Goal: Task Accomplishment & Management: Complete application form

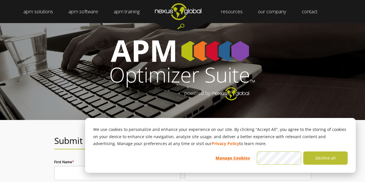
scroll to position [87, 0]
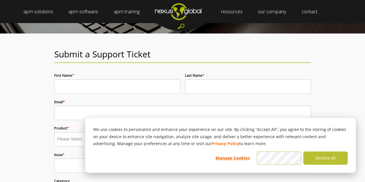
click at [102, 88] on input "First Name *" at bounding box center [117, 86] width 126 height 14
type input "[PERSON_NAME]"
click at [213, 82] on input "Last Name *" at bounding box center [248, 86] width 126 height 14
type input "Spanhake"
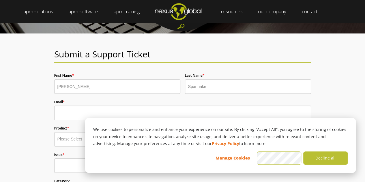
click at [84, 114] on input "Email *" at bounding box center [182, 113] width 257 height 14
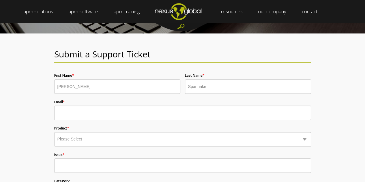
click at [78, 112] on input "Email *" at bounding box center [182, 113] width 257 height 14
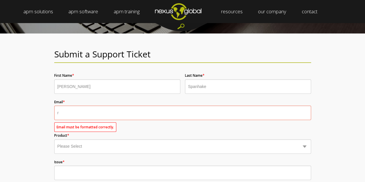
type input "[EMAIL_ADDRESS][DOMAIN_NAME]"
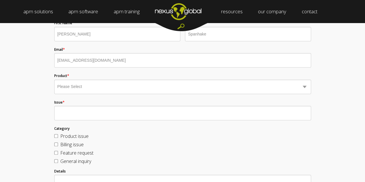
scroll to position [144, 0]
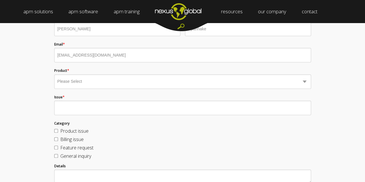
drag, startPoint x: 72, startPoint y: 80, endPoint x: 75, endPoint y: 82, distance: 4.0
click at [72, 80] on select "Please Select Business Optimizer Data Optimizer Strategy Optimizer Planning Opt…" at bounding box center [182, 81] width 257 height 14
select select "Strategy Optimizer"
click at [54, 75] on select "Please Select Business Optimizer Data Optimizer Strategy Optimizer Planning Opt…" at bounding box center [182, 81] width 257 height 14
click at [76, 111] on input "Issue *" at bounding box center [182, 108] width 257 height 14
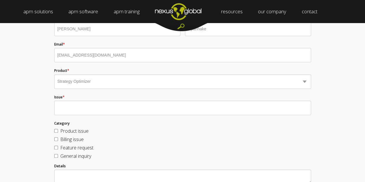
type input "F"
type input "s"
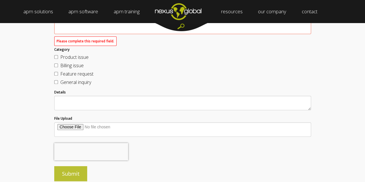
scroll to position [231, 0]
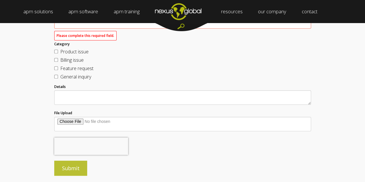
click at [55, 77] on input "General inquiry" at bounding box center [56, 77] width 4 height 4
checkbox input "true"
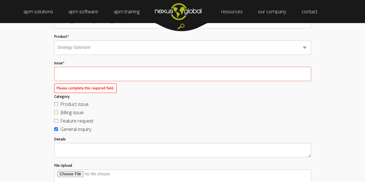
scroll to position [173, 0]
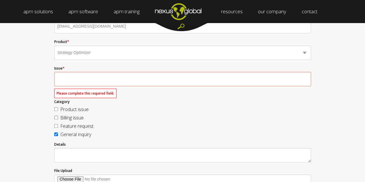
click at [66, 80] on input "Issue *" at bounding box center [182, 79] width 257 height 14
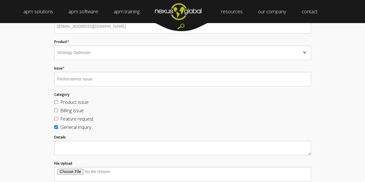
click at [102, 78] on input "Performamce Issue" at bounding box center [182, 79] width 257 height 14
type input "Performamce Issue"
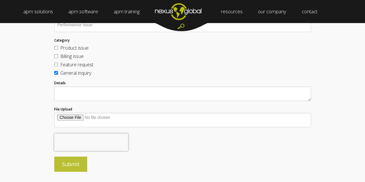
scroll to position [231, 0]
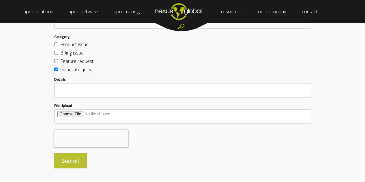
click at [92, 91] on textarea "Details" at bounding box center [182, 90] width 257 height 14
drag, startPoint x: 65, startPoint y: 90, endPoint x: 68, endPoint y: 70, distance: 19.8
click at [65, 90] on textarea "Hi, over the last two to three week we have seen a significiant slow down" at bounding box center [182, 90] width 257 height 14
click at [192, 88] on textarea "Hi, Over the last two to three week we have seen a significiant slow down" at bounding box center [182, 90] width 257 height 14
click at [205, 90] on textarea "Hi, Over the last two to three week we have seen a significiant slow down SO pr…" at bounding box center [182, 90] width 257 height 14
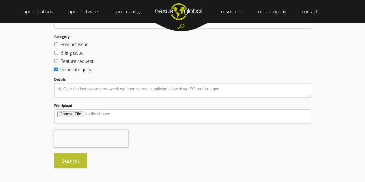
click at [227, 85] on textarea "Hi, Over the last two to three week we have seen a significiant slow down SO pr…" at bounding box center [182, 90] width 257 height 14
click at [200, 90] on textarea "Hi, Over the last two to three week we have seen a significiant slow down SO pr…" at bounding box center [182, 90] width 257 height 14
click at [224, 93] on textarea "Hi, Over the last two to three week we have seen a significiant slow down SO pe…" at bounding box center [182, 90] width 257 height 14
click at [119, 92] on textarea "Hi, Over the last two to three week we have seen a significiant slow down SO pe…" at bounding box center [182, 90] width 257 height 14
click at [226, 89] on textarea "Hi, Over the last two to three weeks we have seen a significiant slow down SO p…" at bounding box center [182, 90] width 257 height 14
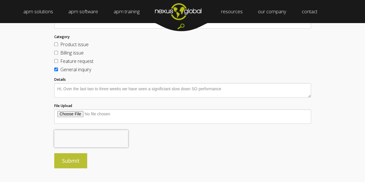
click at [195, 91] on textarea "Hi, Over the last two to three weeks we have seen a significiant slow down SO p…" at bounding box center [182, 90] width 257 height 14
click at [238, 93] on textarea "Hi, Over the last two to three weeks we have seen a significiant slow down of S…" at bounding box center [182, 90] width 257 height 14
drag, startPoint x: 230, startPoint y: 91, endPoint x: 239, endPoint y: 87, distance: 10.0
click at [230, 91] on textarea "Hi, Over the last two to three weeks we have seen a significiant slow down of S…" at bounding box center [182, 90] width 257 height 14
click at [304, 90] on textarea "Hi, Over the last two to three weeks we have seen a significiant slow down of S…" at bounding box center [182, 90] width 257 height 14
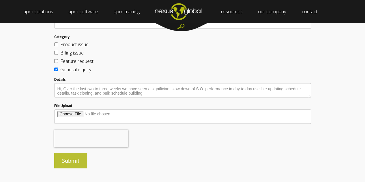
drag, startPoint x: 102, startPoint y: 95, endPoint x: 93, endPoint y: 95, distance: 9.0
click at [93, 95] on textarea "Hi, Over the last two to three weeks we have seen a significiant slow down of S…" at bounding box center [182, 90] width 257 height 14
click at [136, 96] on textarea "Hi, Over the last two to three weeks we have seen a significiant slow down of S…" at bounding box center [182, 90] width 257 height 14
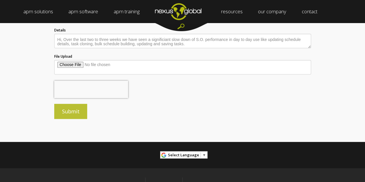
scroll to position [288, 0]
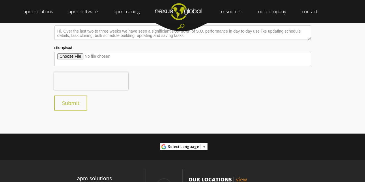
type textarea "Hi, Over the last two to three weeks we have seen a significiant slow down of S…"
click at [67, 104] on input "Submit" at bounding box center [70, 102] width 33 height 15
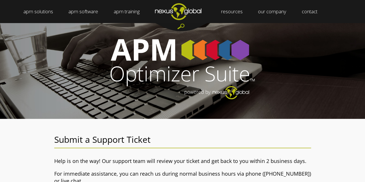
scroll to position [0, 0]
